Goal: Task Accomplishment & Management: Use online tool/utility

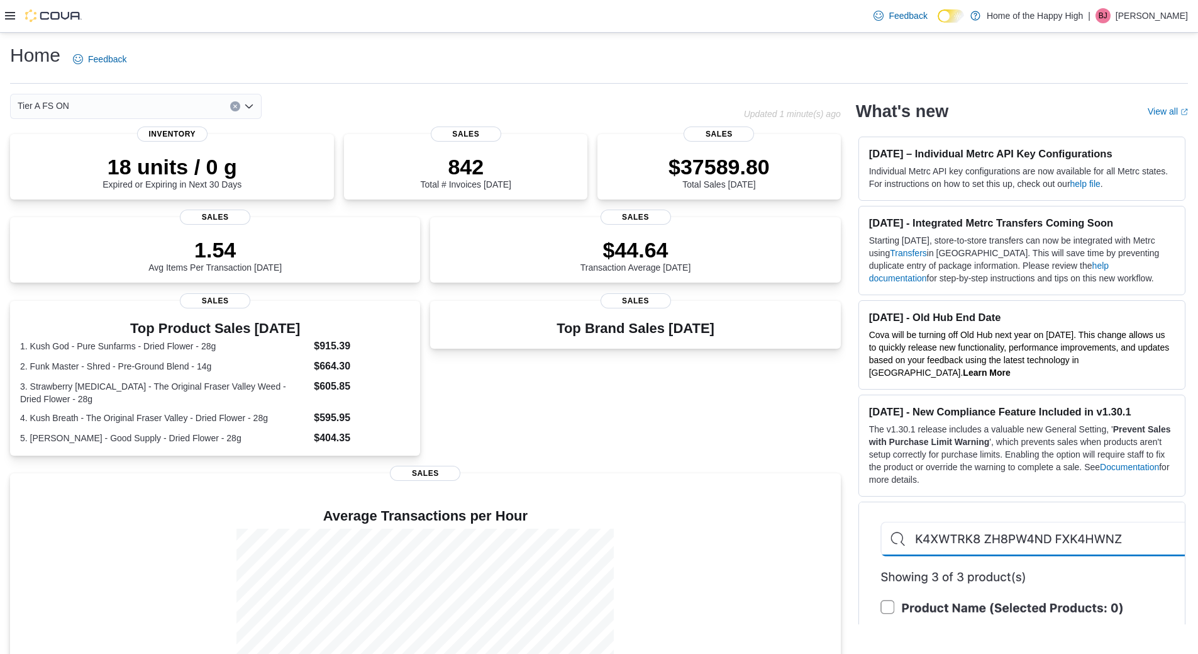
click at [10, 15] on icon at bounding box center [10, 16] width 10 height 10
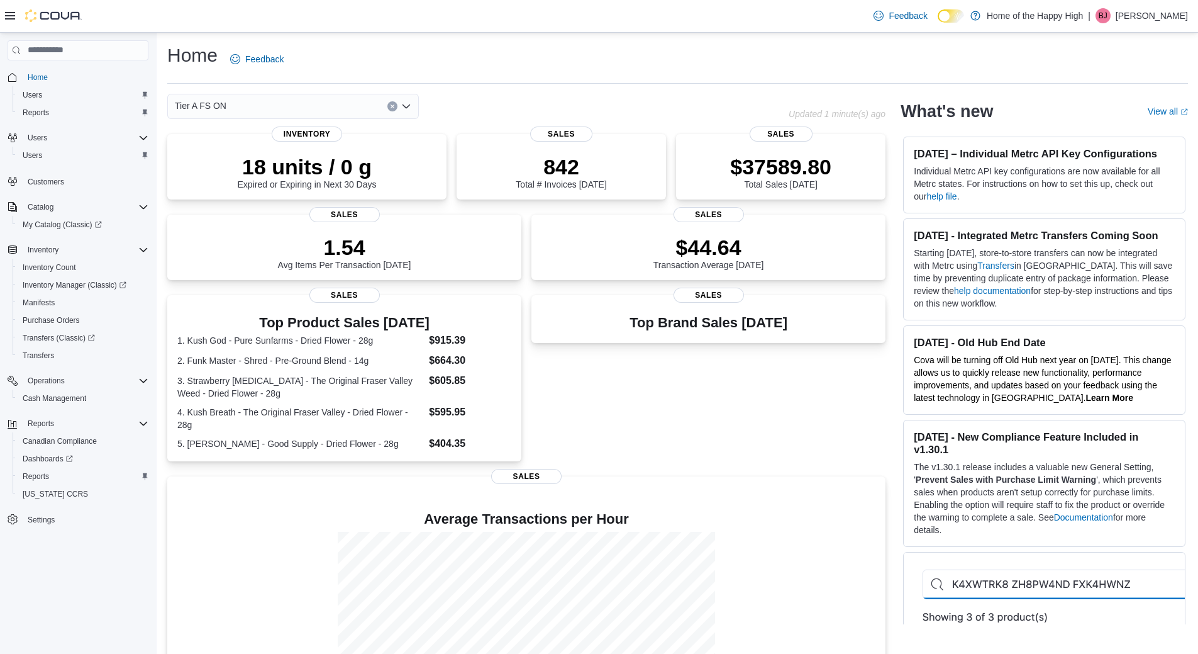
click at [42, 411] on div "Home Users Reports Users Users Customers Catalog My Catalog (Classic) Inventory…" at bounding box center [78, 298] width 141 height 466
click at [48, 394] on span "Cash Management" at bounding box center [55, 398] width 64 height 10
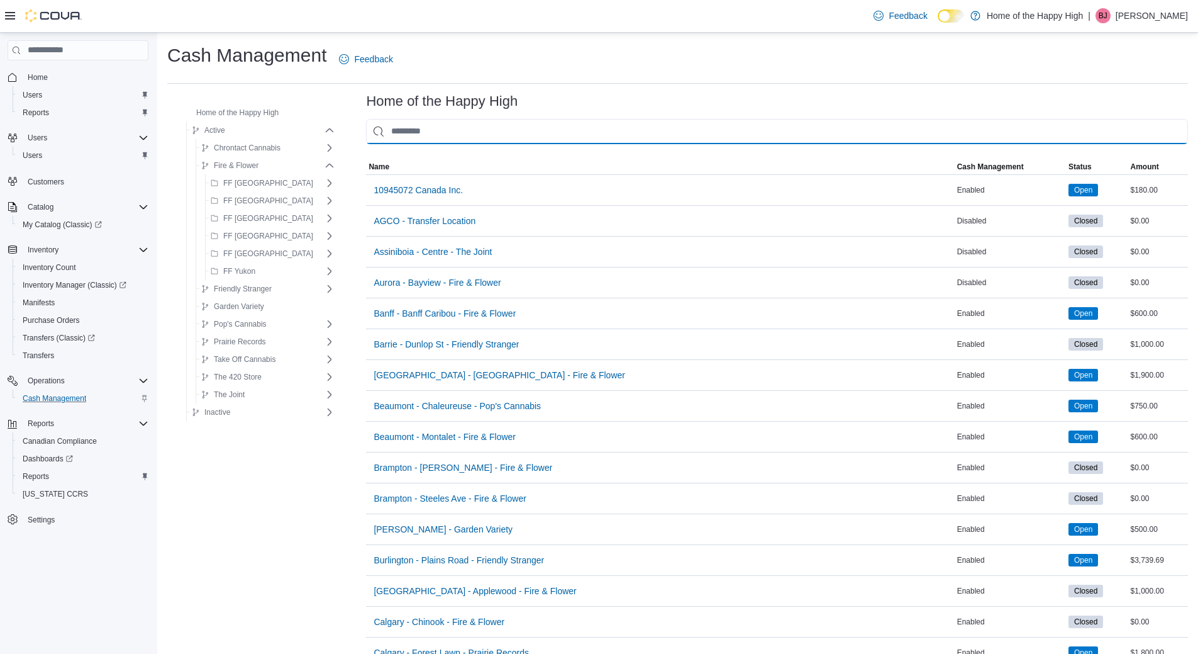
click at [572, 133] on input "This is a search bar. As you type, the results lower in the page will automatic…" at bounding box center [777, 131] width 822 height 25
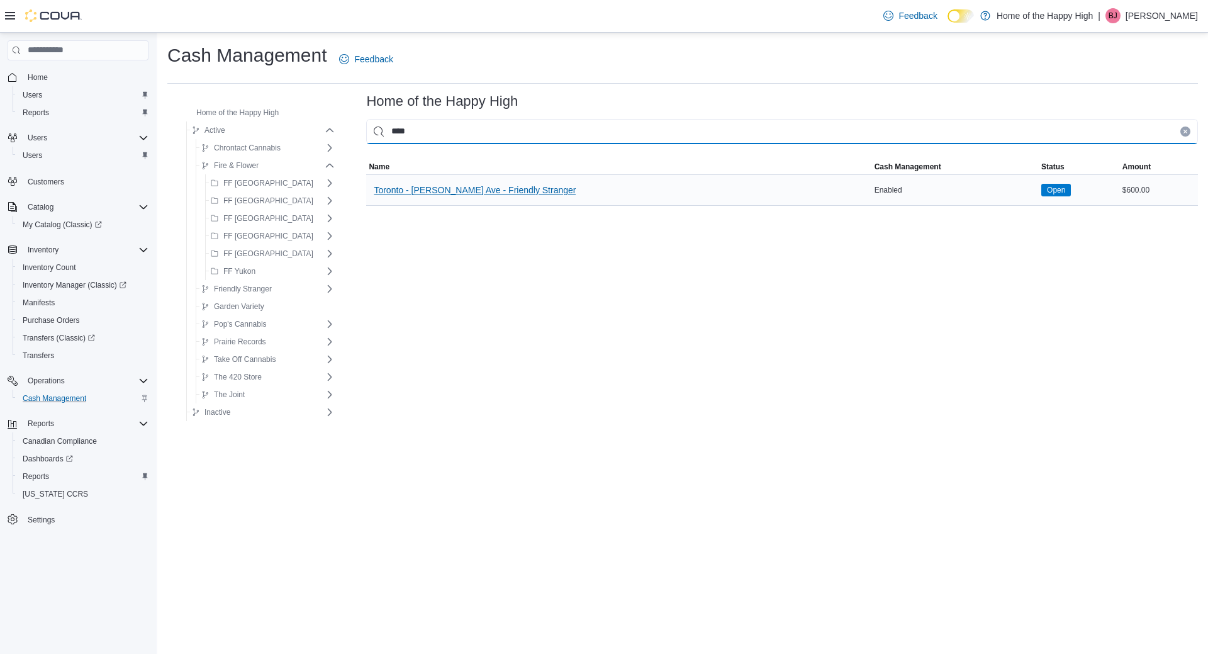
type input "****"
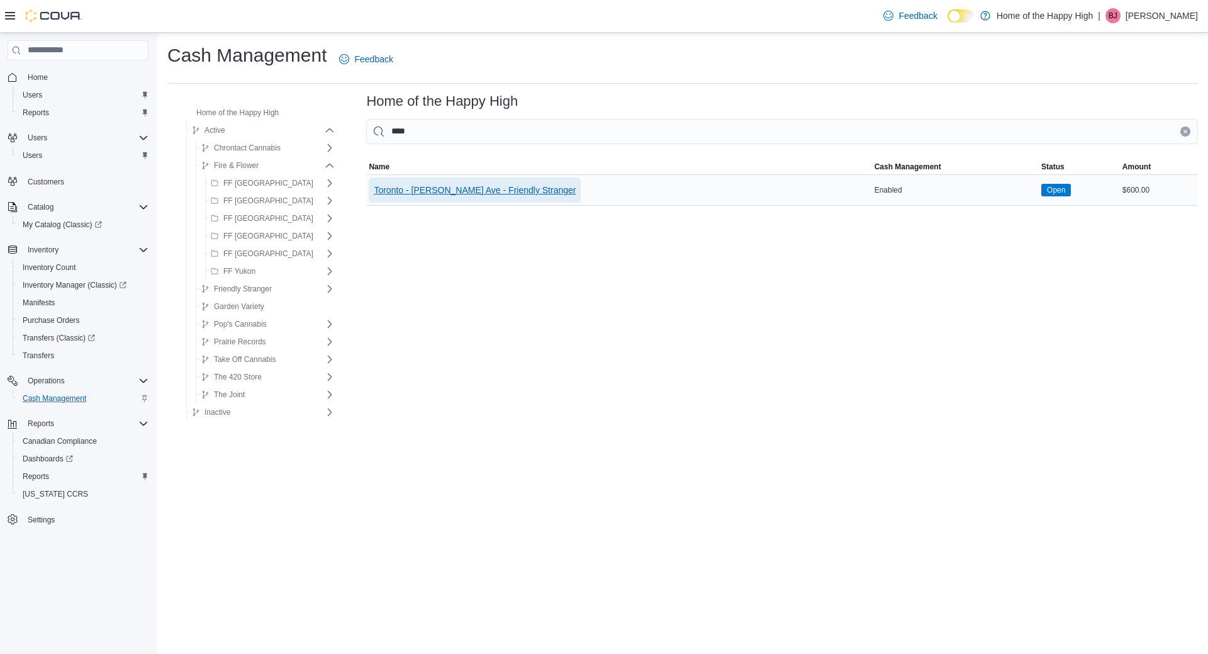
click at [491, 196] on span "Toronto - [PERSON_NAME] Ave - Friendly Stranger" at bounding box center [475, 189] width 202 height 25
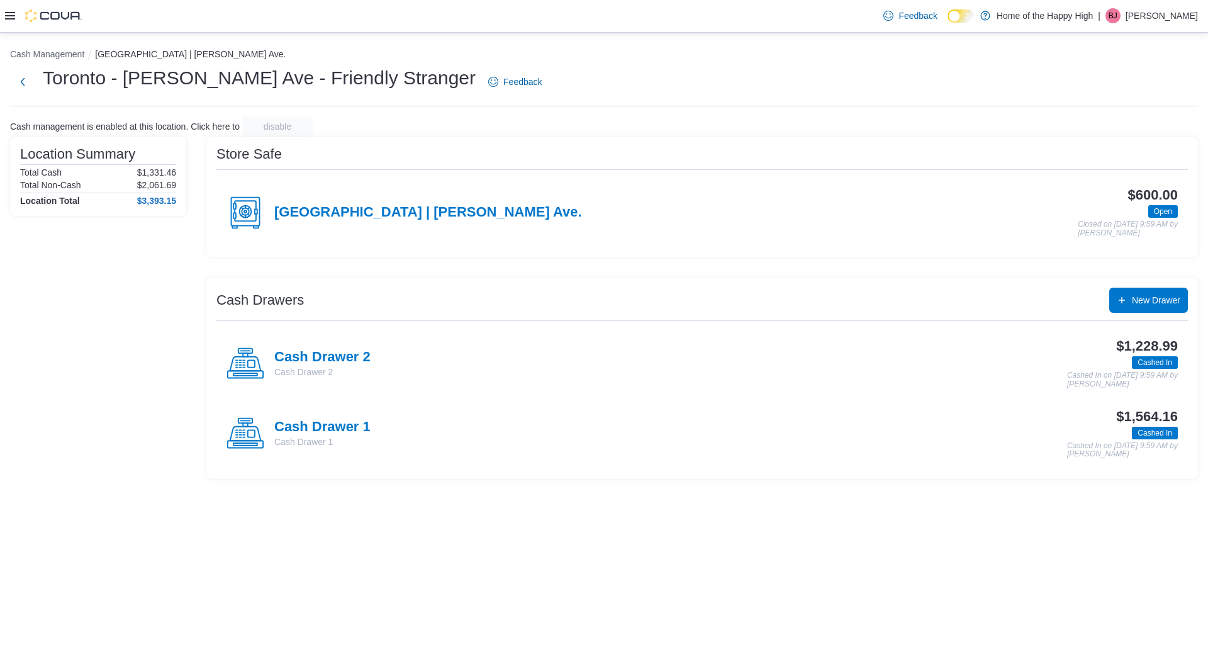
click at [943, 59] on ol "Cash Management [GEOGRAPHIC_DATA] | [PERSON_NAME][GEOGRAPHIC_DATA]." at bounding box center [604, 55] width 1188 height 15
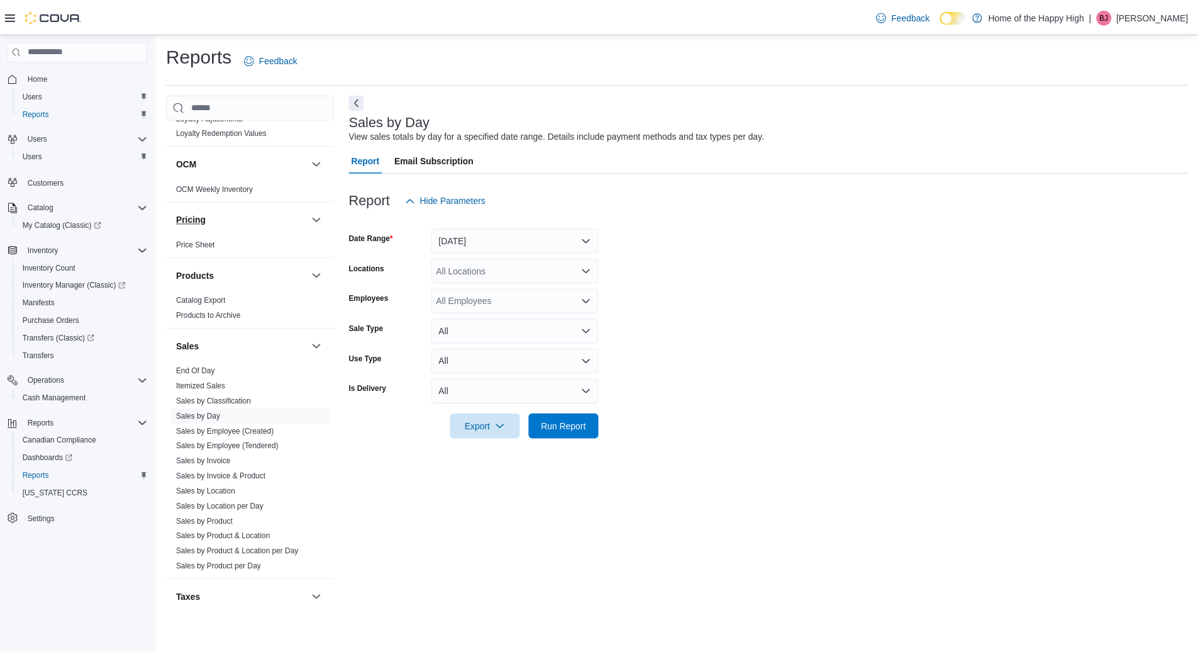
scroll to position [572, 0]
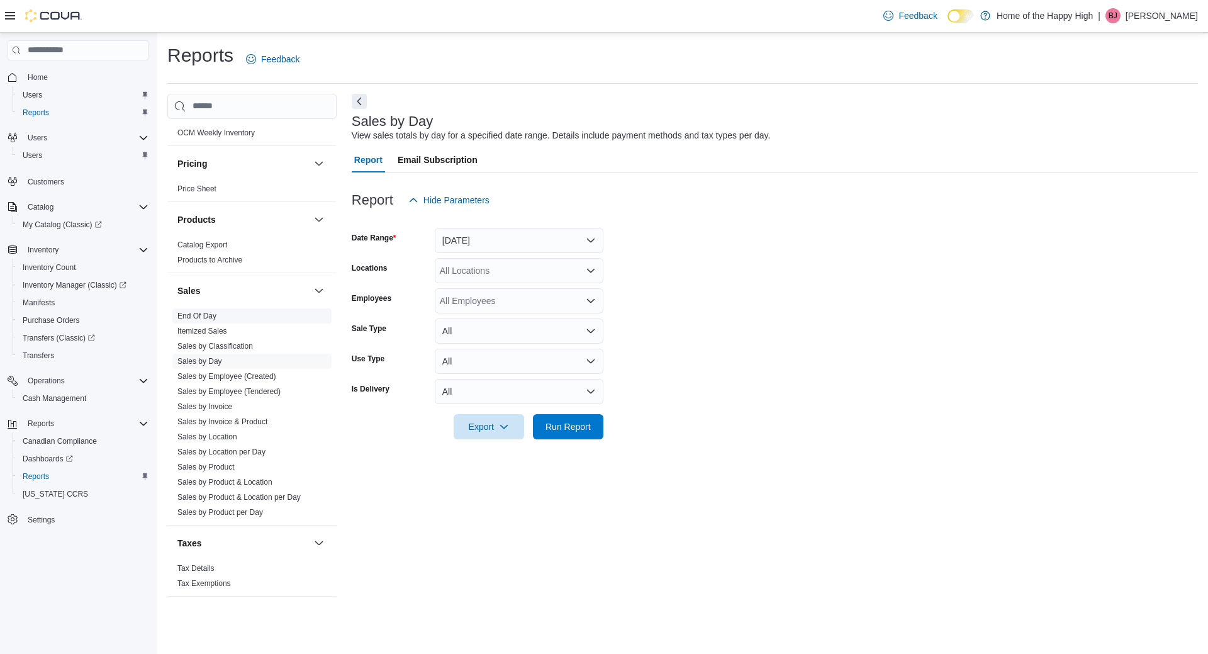
click at [189, 317] on link "End Of Day" at bounding box center [196, 315] width 39 height 9
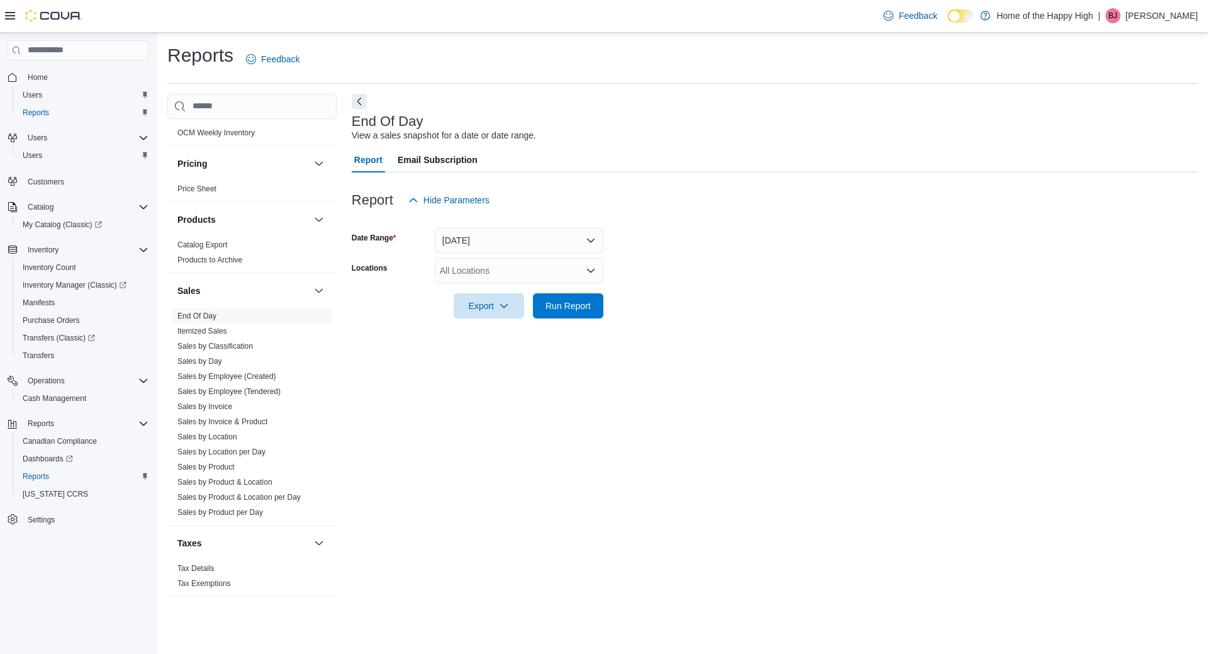
click at [474, 286] on div at bounding box center [775, 288] width 846 height 10
click at [476, 268] on div "All Locations" at bounding box center [519, 270] width 169 height 25
type input "****"
click at [522, 284] on button "Toronto - [PERSON_NAME] Ave - Friendly Stranger" at bounding box center [519, 292] width 169 height 18
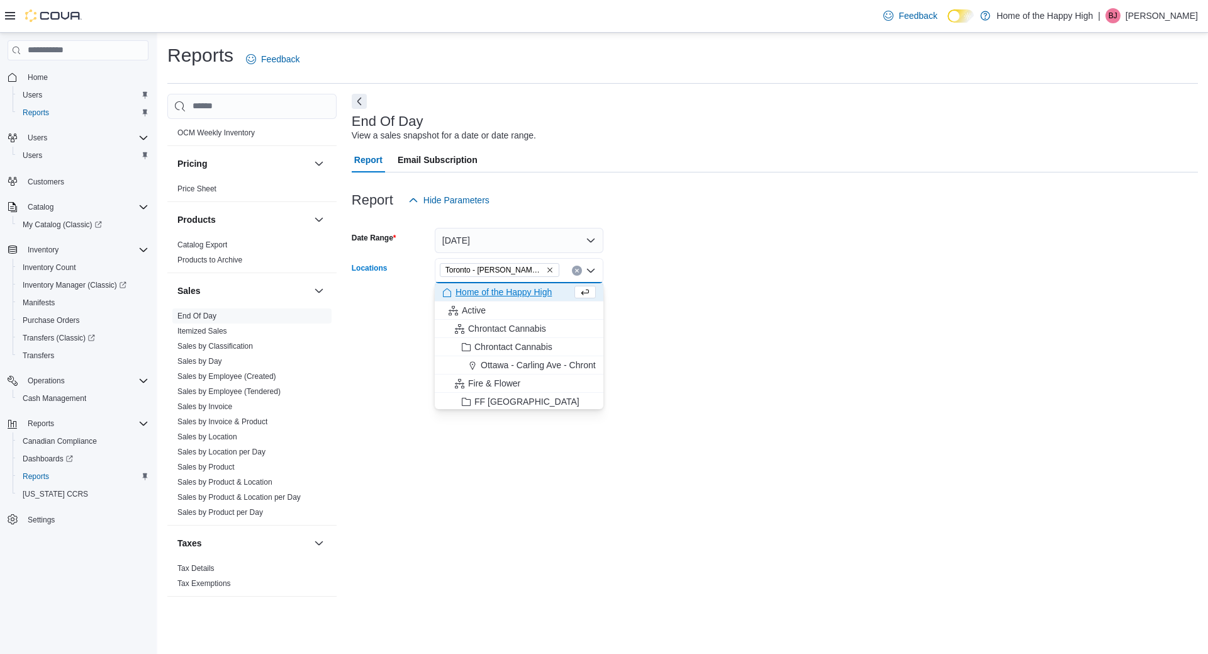
click at [773, 235] on form "Date Range Today Locations Toronto - Danforth Ave - Friendly Stranger Combo box…" at bounding box center [775, 266] width 846 height 106
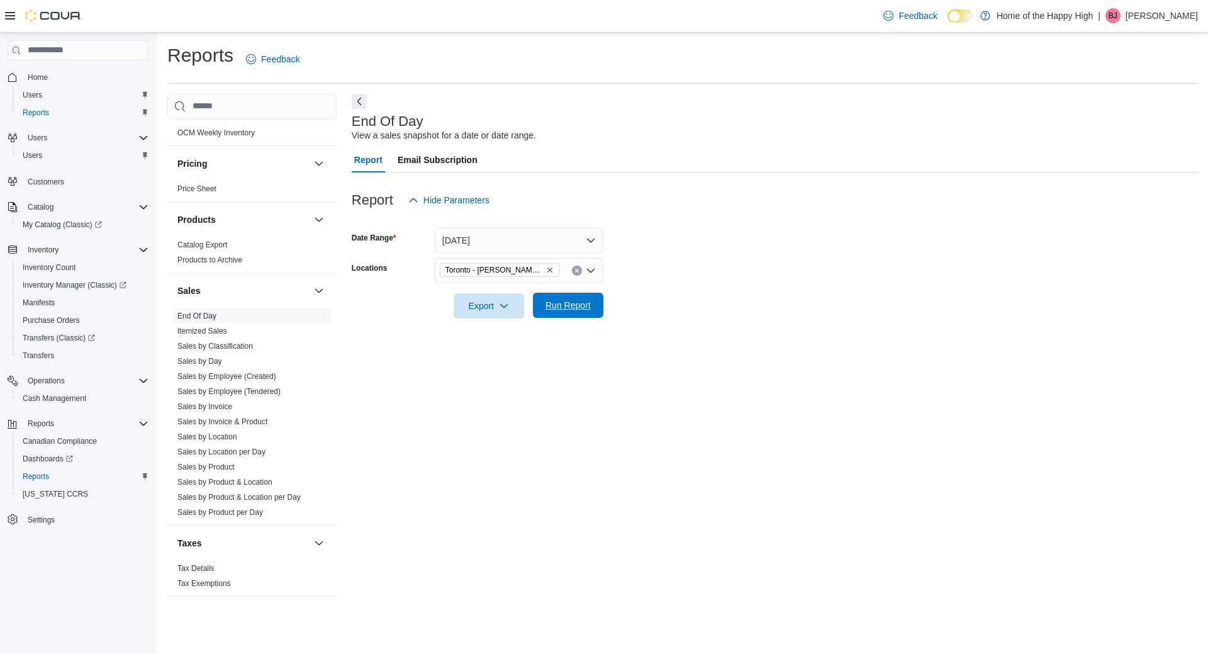
click at [560, 308] on span "Run Report" at bounding box center [567, 305] width 45 height 13
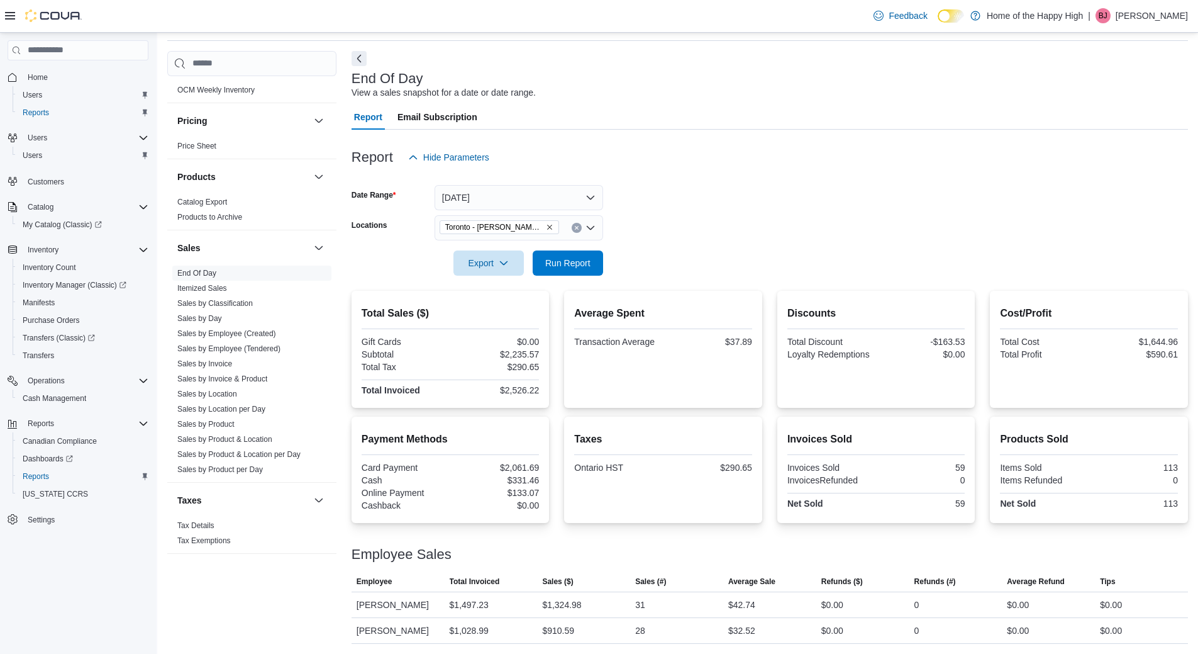
scroll to position [58, 0]
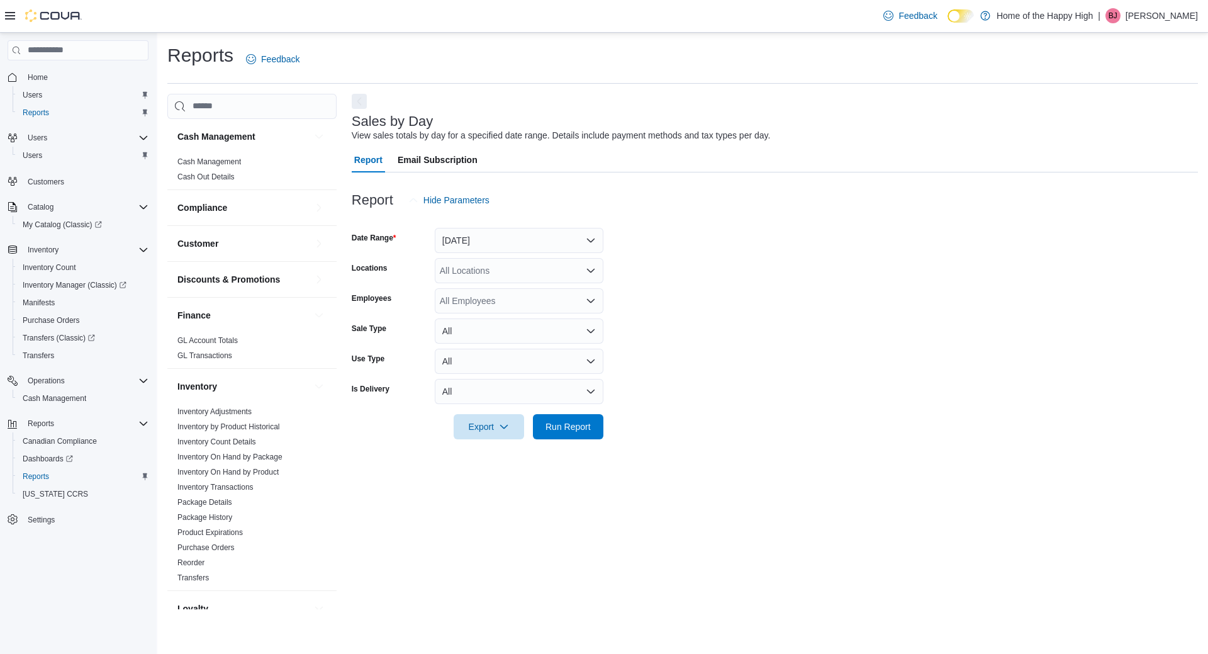
click at [534, 278] on div "All Locations" at bounding box center [519, 270] width 169 height 25
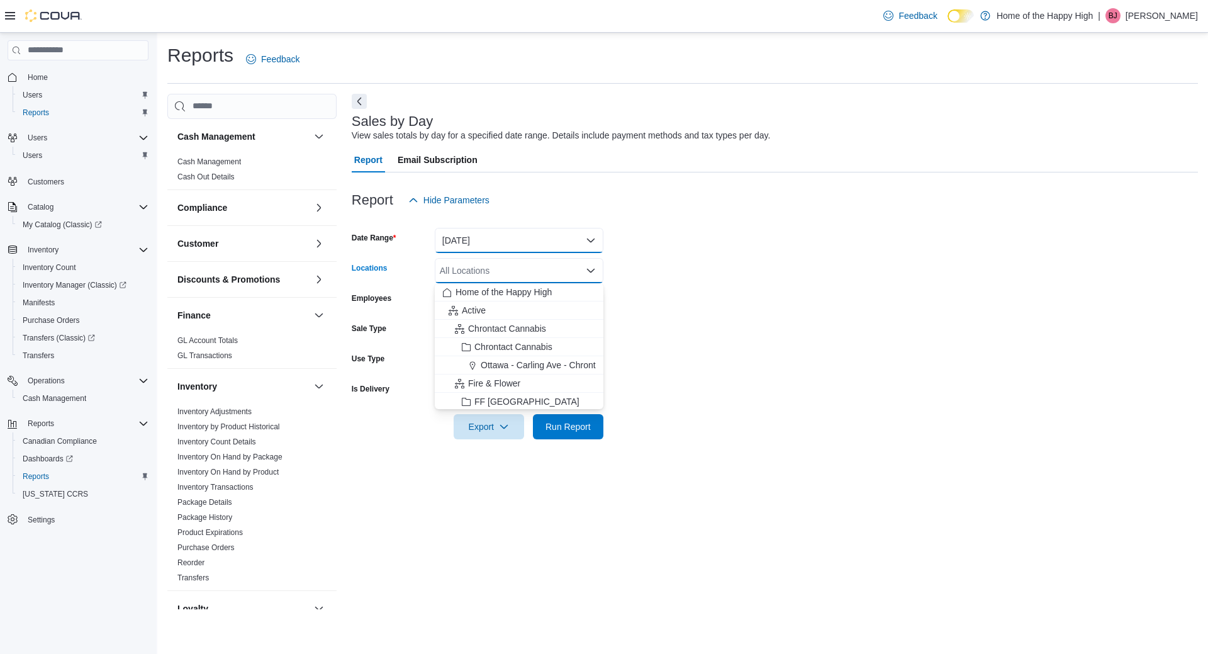
click at [516, 246] on button "Yesterday" at bounding box center [519, 240] width 169 height 25
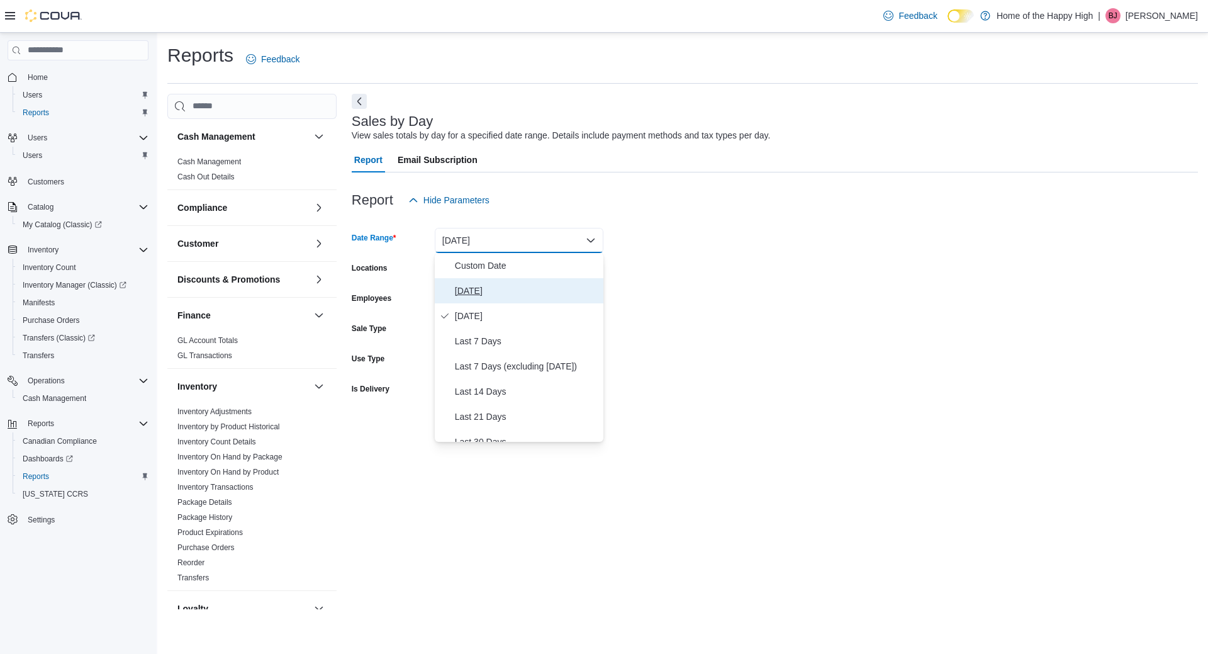
click at [515, 291] on span "Today" at bounding box center [526, 290] width 143 height 15
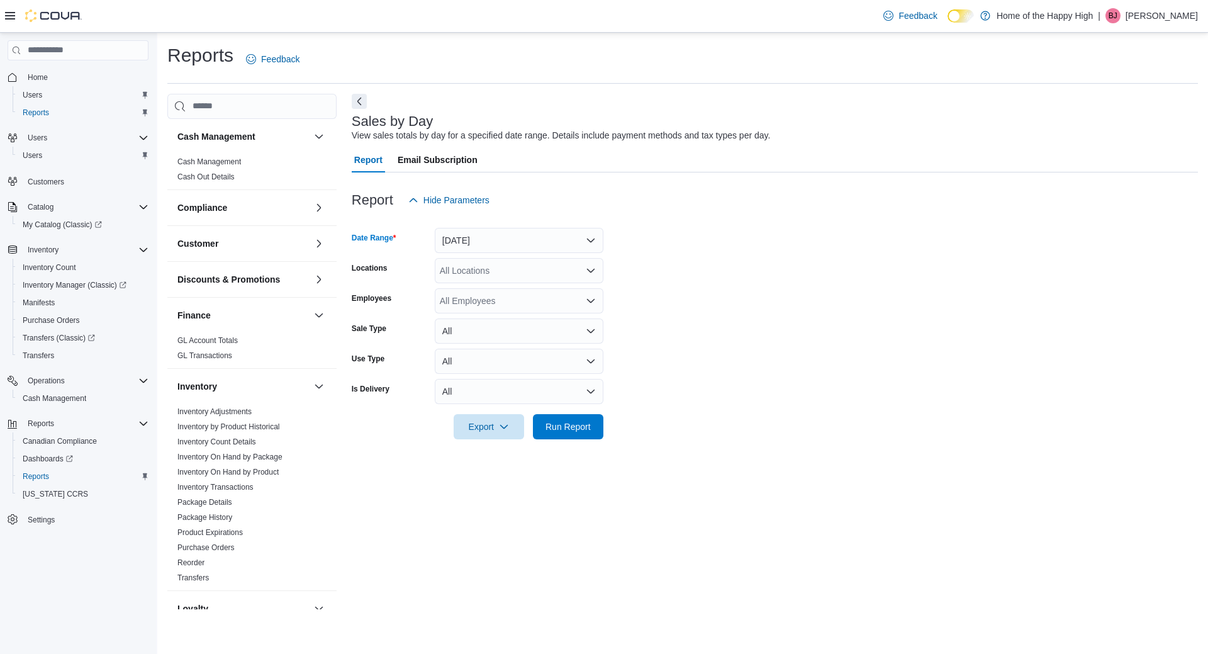
click at [476, 283] on form "Date Range Today Locations All Locations Employees All Employees Sale Type All …" at bounding box center [775, 326] width 846 height 226
click at [478, 276] on div "All Locations" at bounding box center [519, 270] width 169 height 25
type input "****"
click at [591, 298] on button "Toronto - [PERSON_NAME] Ave - Friendly Stranger" at bounding box center [519, 292] width 169 height 18
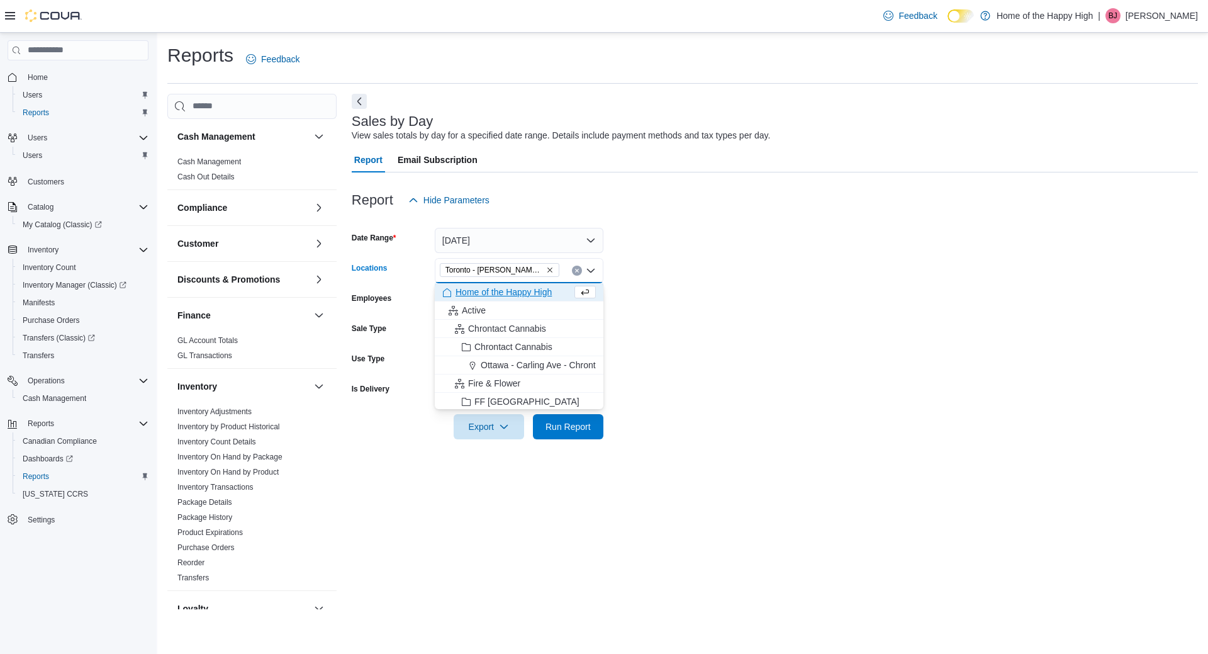
click at [664, 269] on form "Date Range Today Locations Toronto - Danforth Ave - Friendly Stranger Combo box…" at bounding box center [775, 326] width 846 height 226
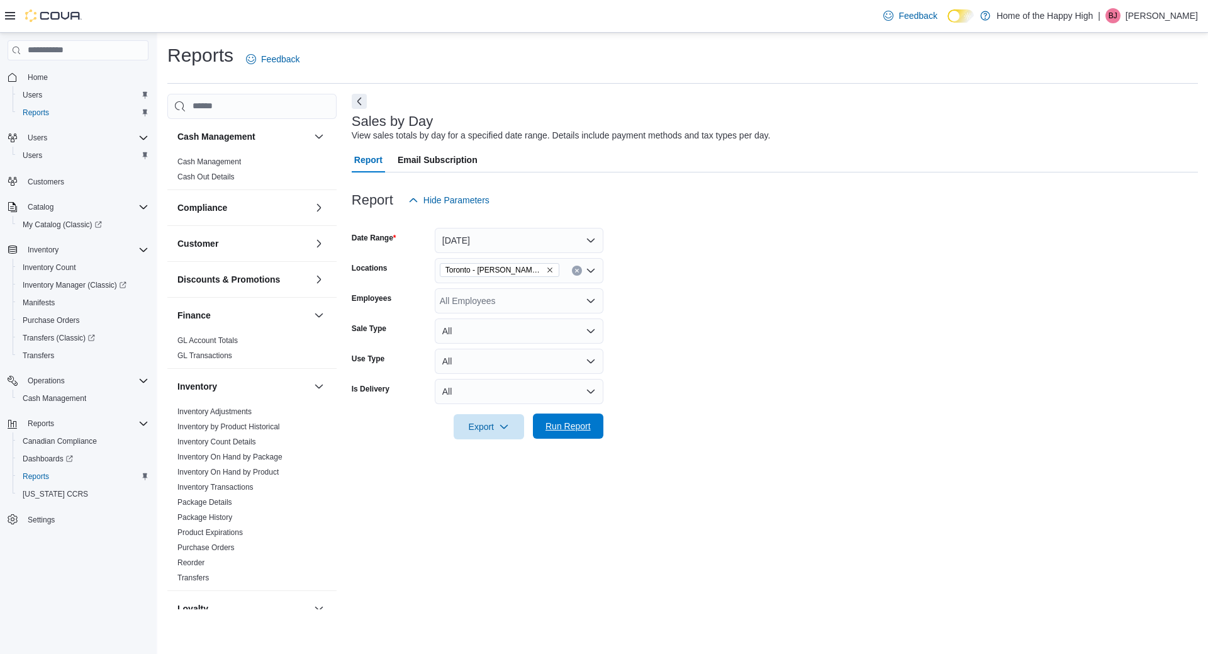
click at [580, 422] on span "Run Report" at bounding box center [567, 426] width 45 height 13
